Goal: Manage account settings

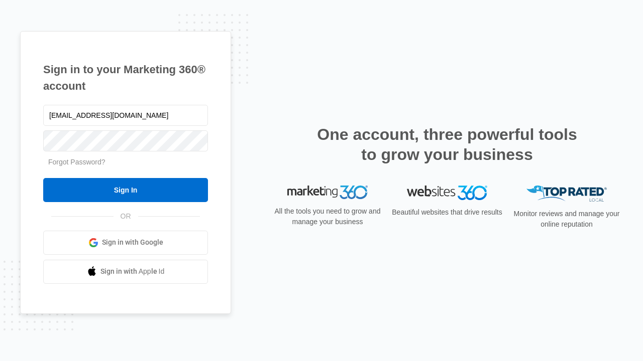
type input "[EMAIL_ADDRESS][DOMAIN_NAME]"
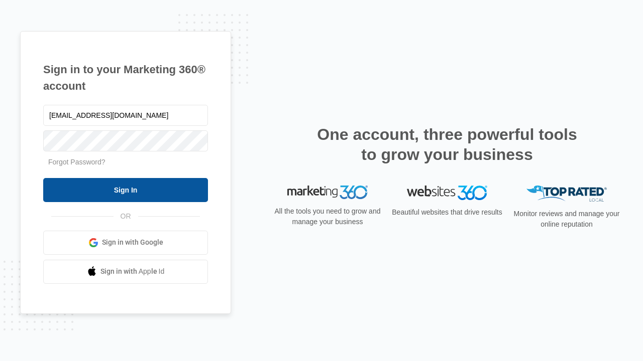
click at [125, 190] on input "Sign In" at bounding box center [125, 190] width 165 height 24
